Goal: Information Seeking & Learning: Learn about a topic

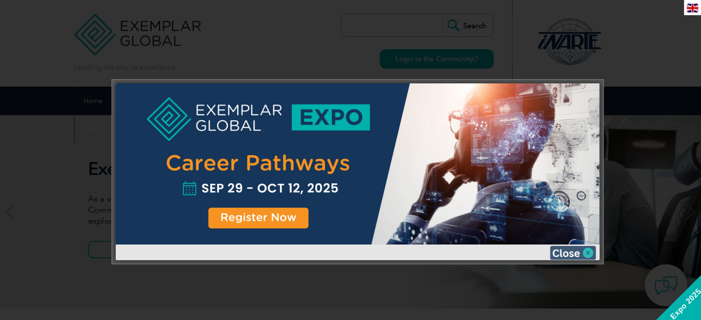
click at [569, 254] on img at bounding box center [573, 253] width 46 height 14
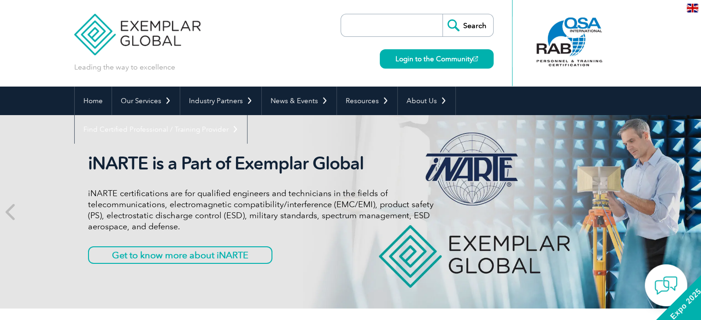
click at [693, 9] on img at bounding box center [693, 8] width 12 height 9
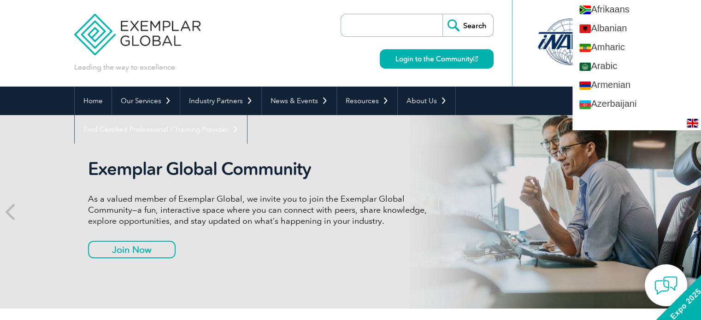
click at [441, 136] on div "Exemplar Global Community As a valued member of Exemplar Global, we invite you …" at bounding box center [350, 212] width 553 height 194
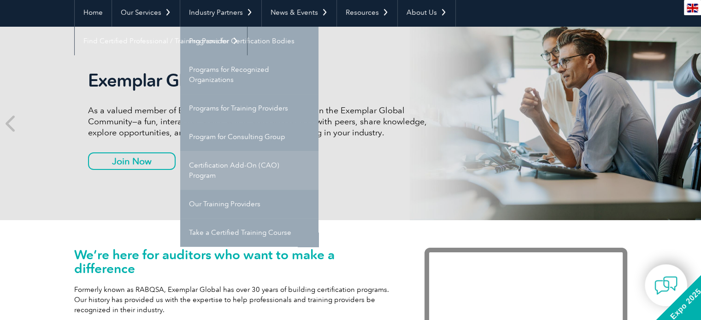
scroll to position [92, 0]
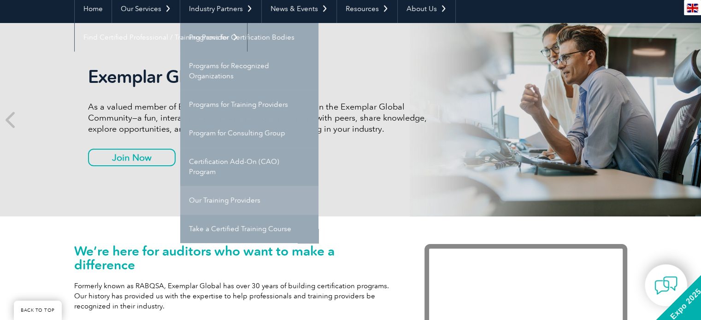
click at [223, 201] on link "Our Training Providers" at bounding box center [249, 200] width 138 height 29
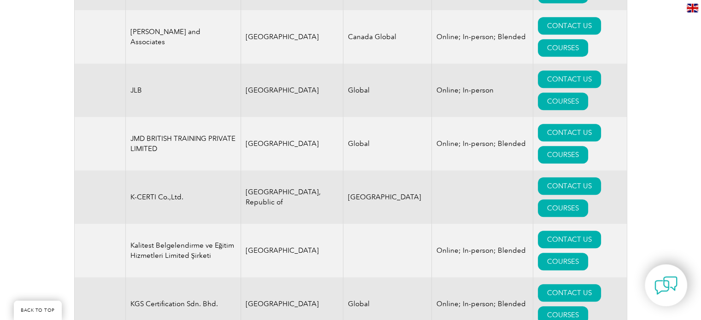
scroll to position [7913, 0]
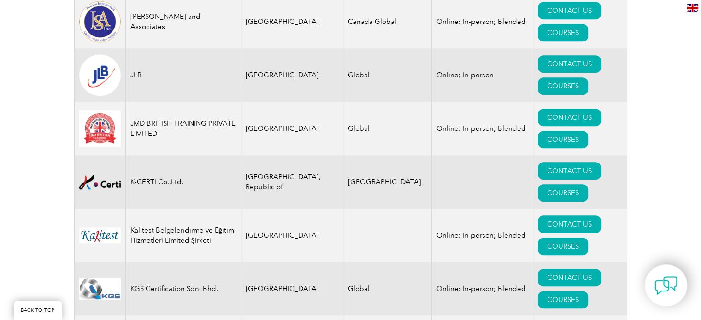
click at [695, 8] on img at bounding box center [693, 8] width 12 height 9
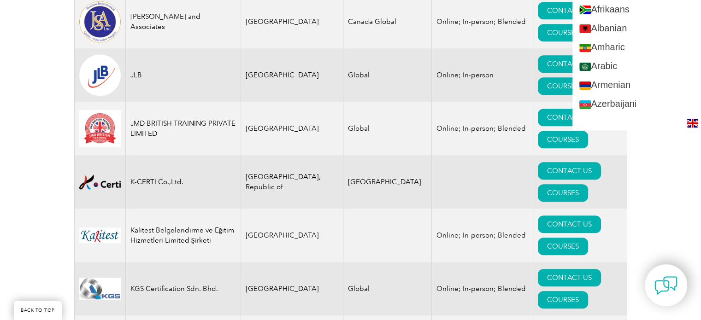
click at [31, 103] on div "Exemplar Global proudly works with a global network of training providers, cons…" at bounding box center [350, 150] width 701 height 15719
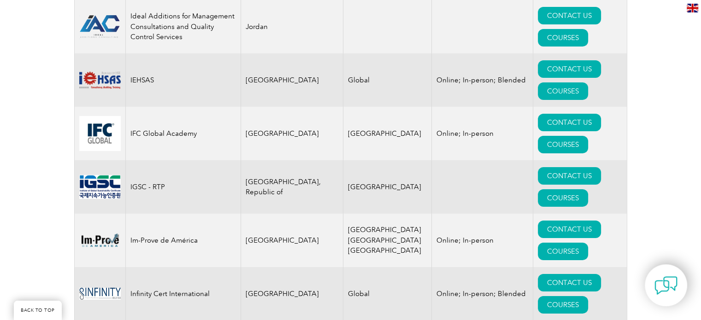
scroll to position [6582, 0]
